Goal: Task Accomplishment & Management: Use online tool/utility

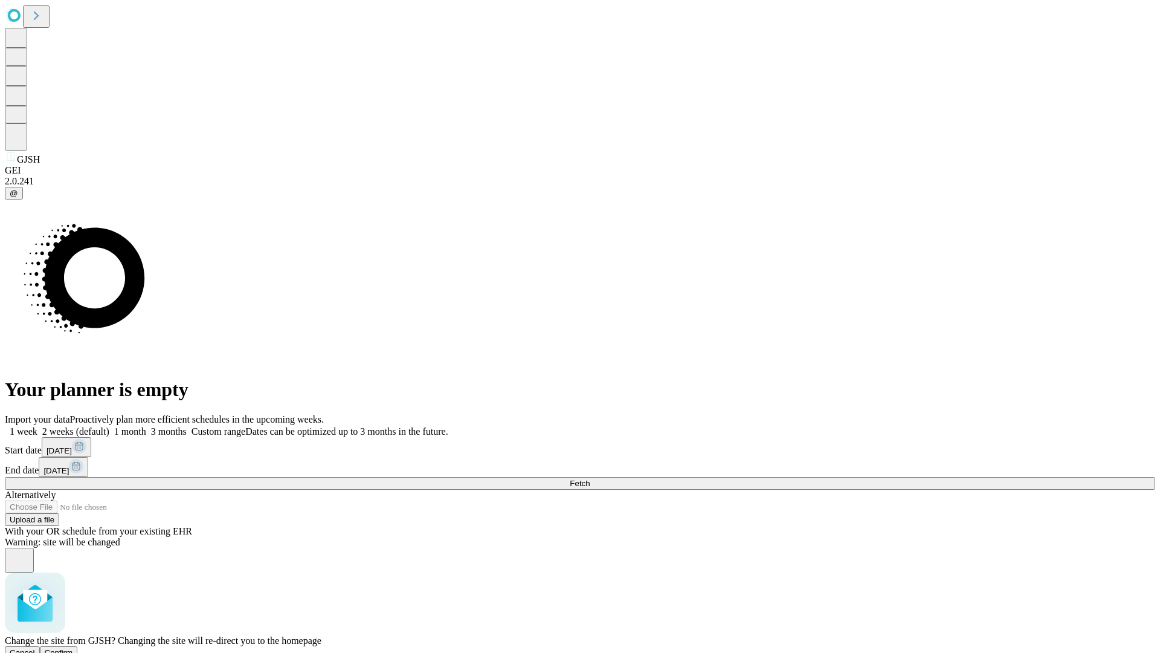
click at [73, 648] on span "Confirm" at bounding box center [59, 652] width 28 height 9
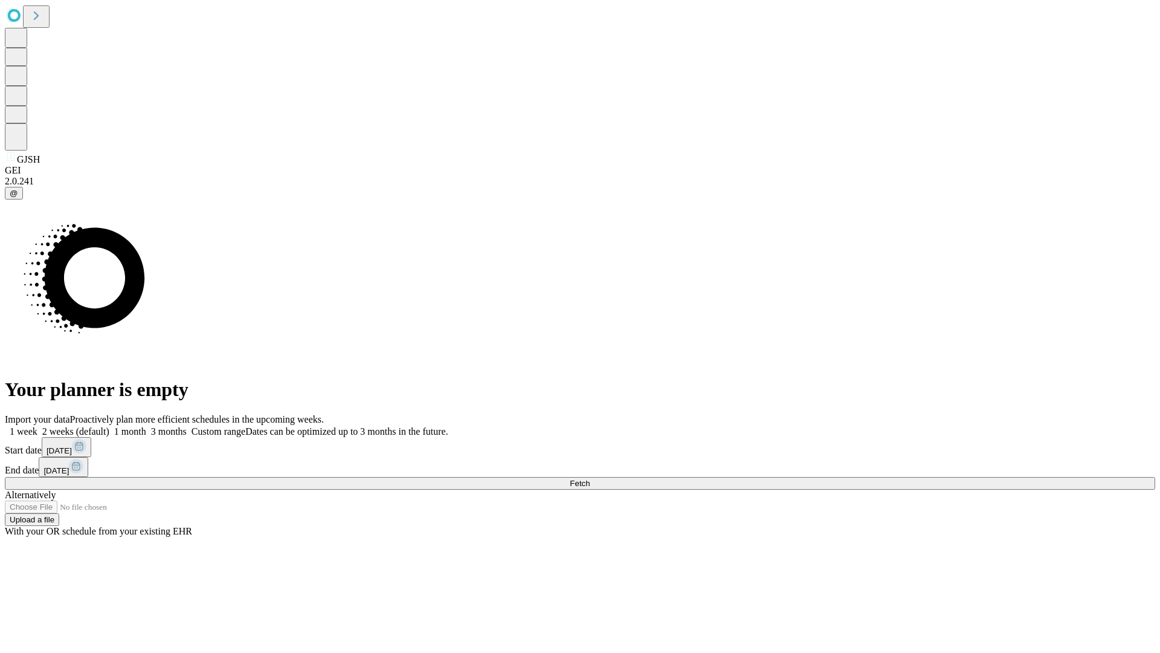
click at [146, 426] on label "1 month" at bounding box center [127, 431] width 37 height 10
click at [590, 479] on span "Fetch" at bounding box center [580, 483] width 20 height 9
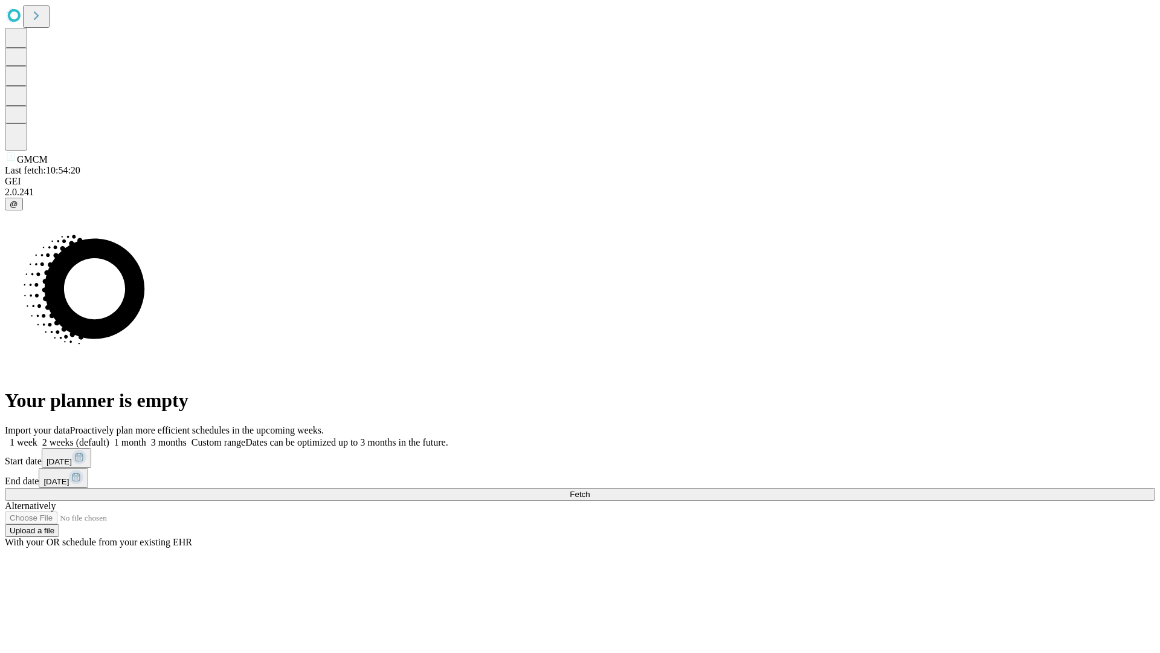
click at [146, 437] on label "1 month" at bounding box center [127, 442] width 37 height 10
click at [590, 489] on span "Fetch" at bounding box center [580, 493] width 20 height 9
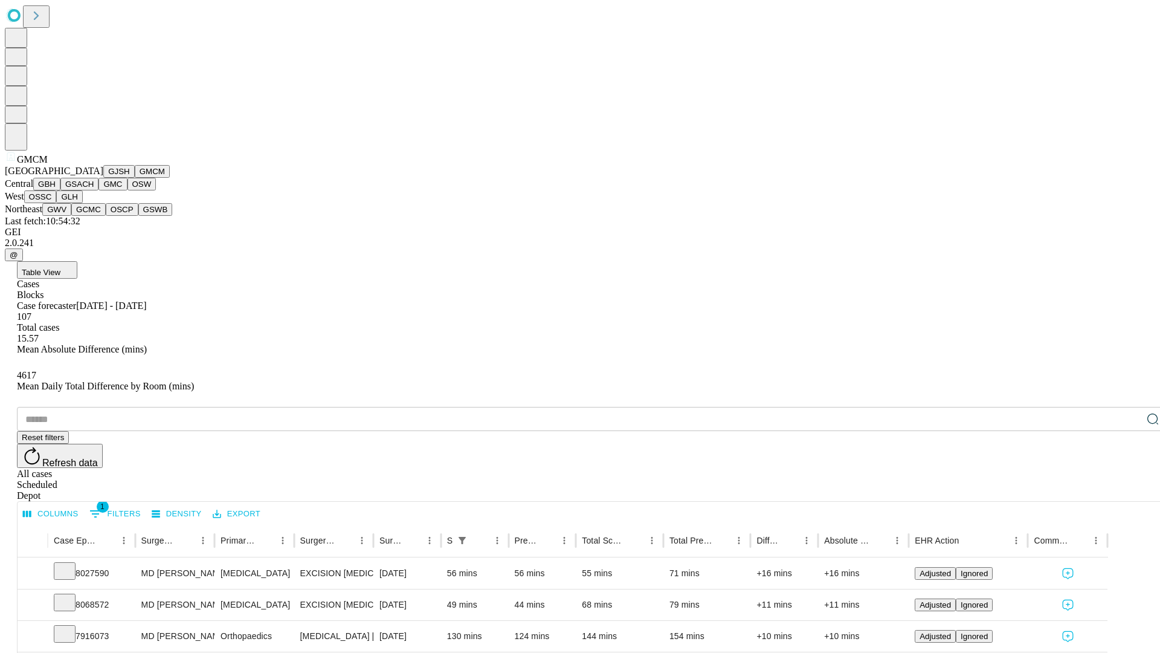
click at [60, 190] on button "GBH" at bounding box center [46, 184] width 27 height 13
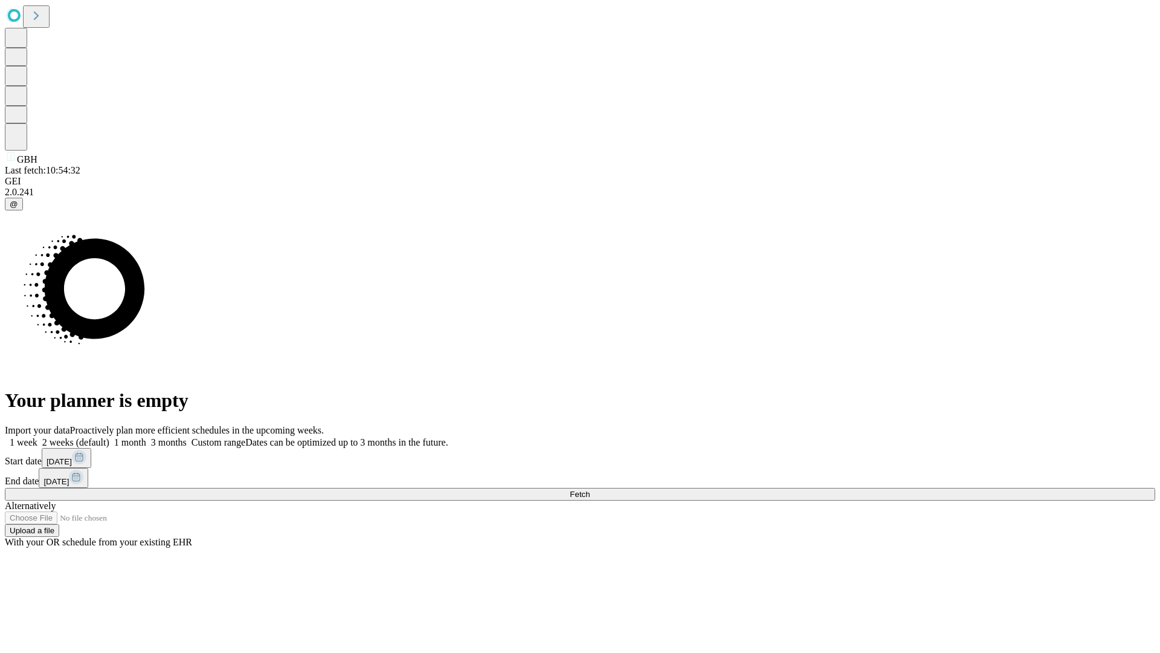
click at [146, 437] on label "1 month" at bounding box center [127, 442] width 37 height 10
click at [590, 489] on span "Fetch" at bounding box center [580, 493] width 20 height 9
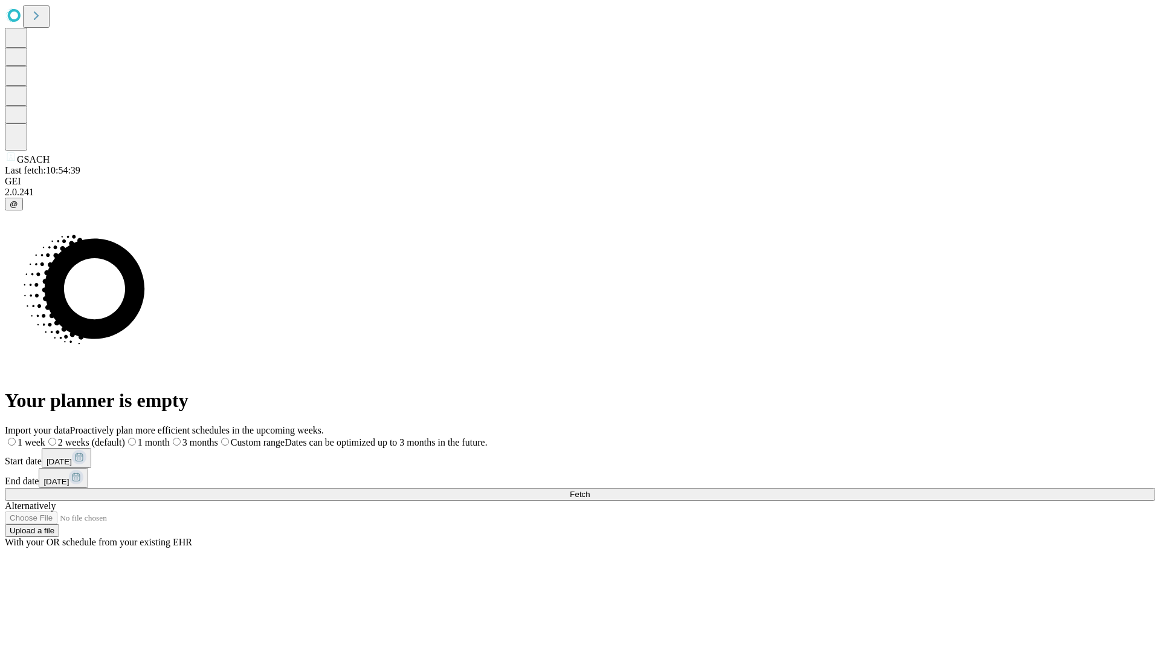
click at [170, 437] on label "1 month" at bounding box center [147, 442] width 45 height 10
click at [590, 489] on span "Fetch" at bounding box center [580, 493] width 20 height 9
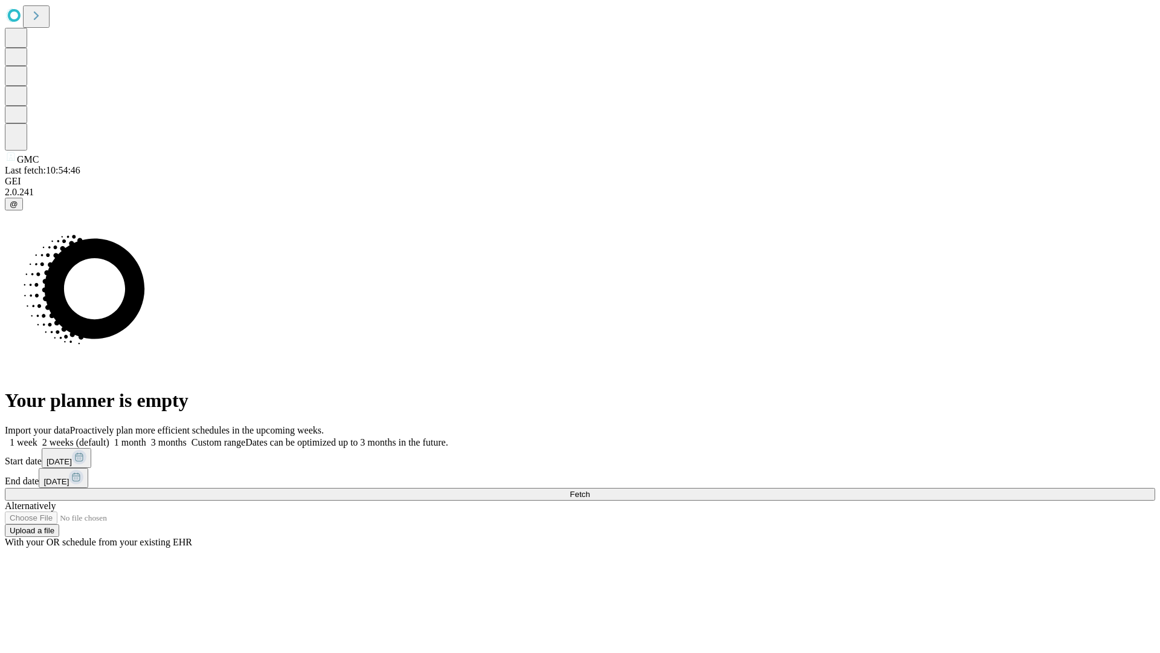
click at [146, 437] on label "1 month" at bounding box center [127, 442] width 37 height 10
click at [590, 489] on span "Fetch" at bounding box center [580, 493] width 20 height 9
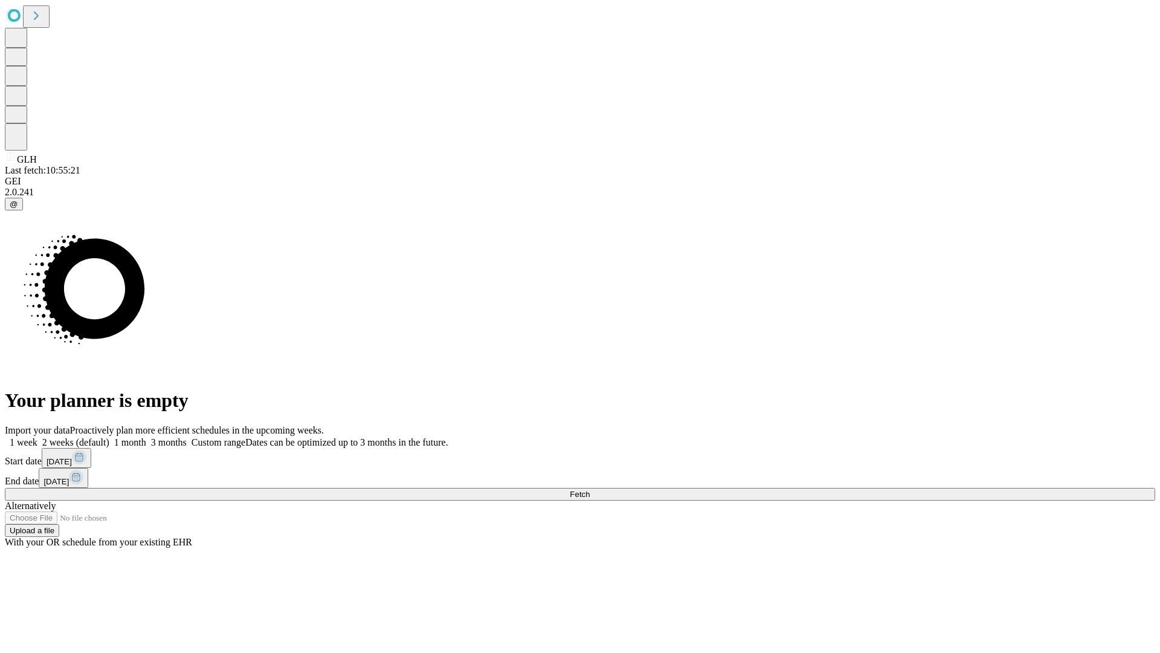
click at [590, 489] on span "Fetch" at bounding box center [580, 493] width 20 height 9
click at [146, 437] on label "1 month" at bounding box center [127, 442] width 37 height 10
click at [590, 489] on span "Fetch" at bounding box center [580, 493] width 20 height 9
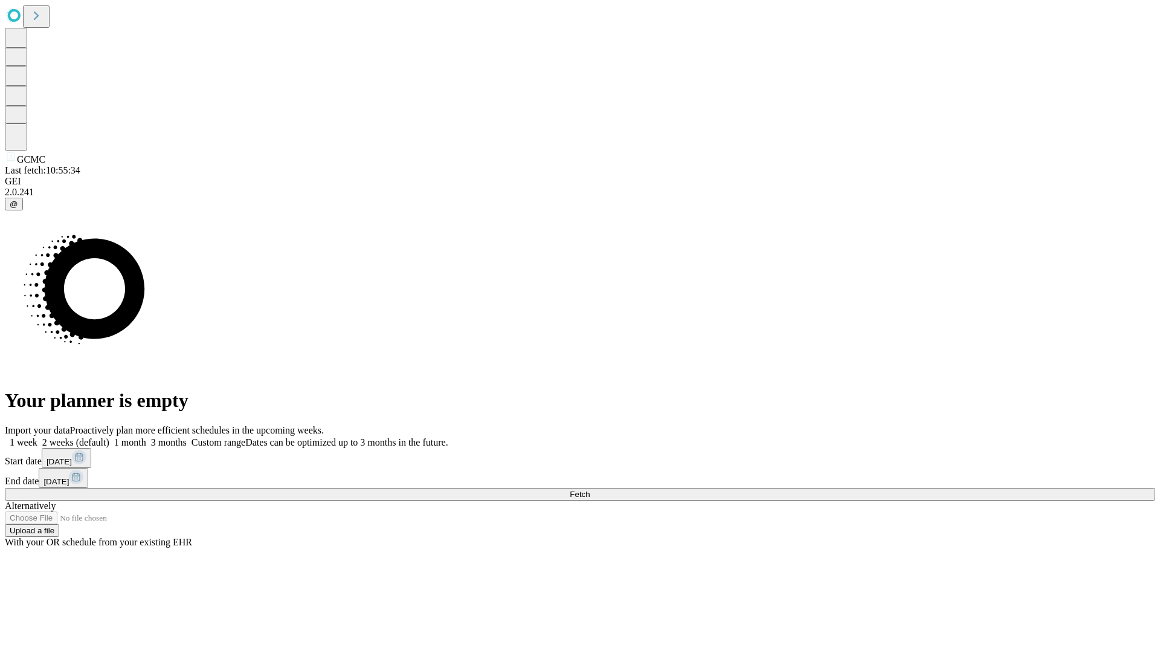
click at [590, 489] on span "Fetch" at bounding box center [580, 493] width 20 height 9
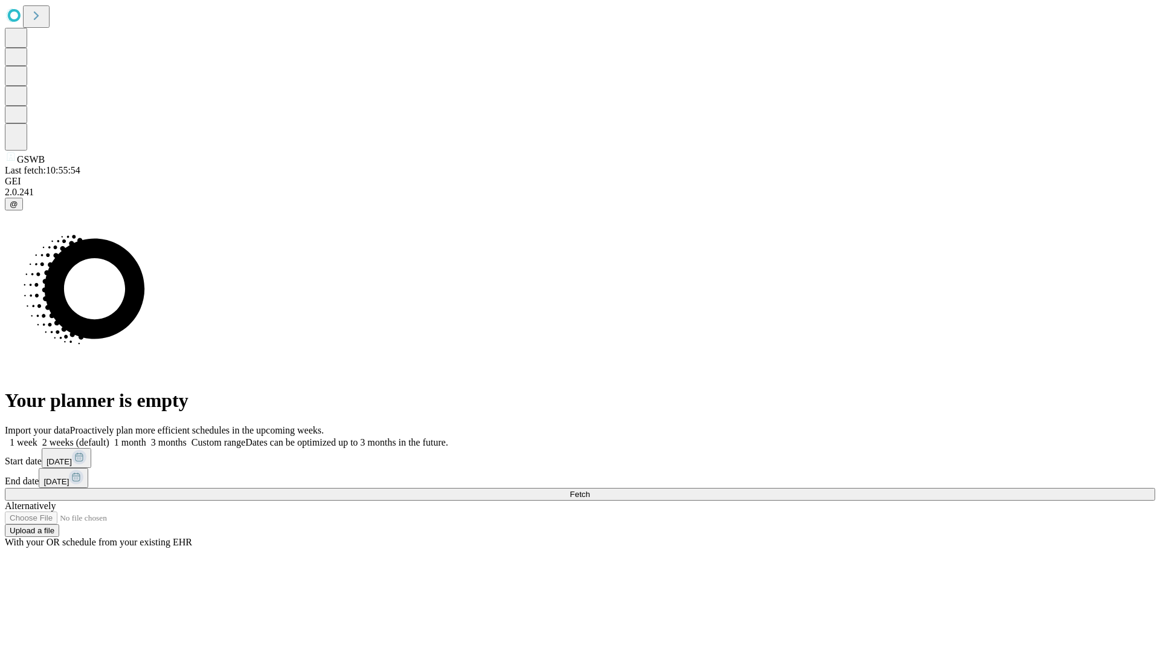
click at [146, 437] on label "1 month" at bounding box center [127, 442] width 37 height 10
click at [590, 489] on span "Fetch" at bounding box center [580, 493] width 20 height 9
